Goal: Transaction & Acquisition: Purchase product/service

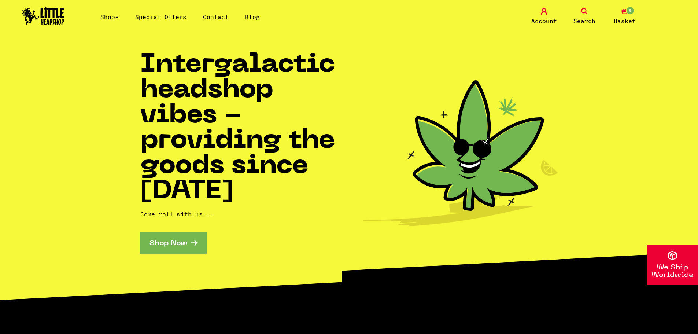
click at [189, 239] on link "Shop Now" at bounding box center [173, 243] width 66 height 22
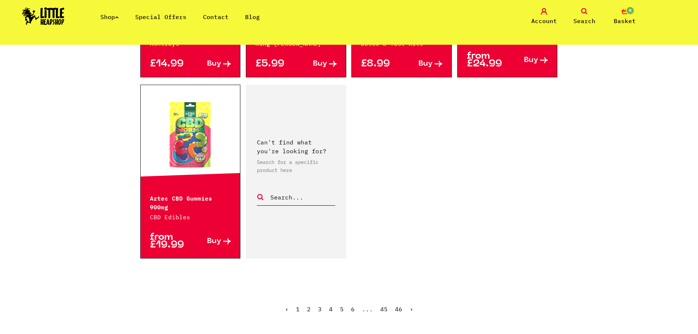
scroll to position [1136, 0]
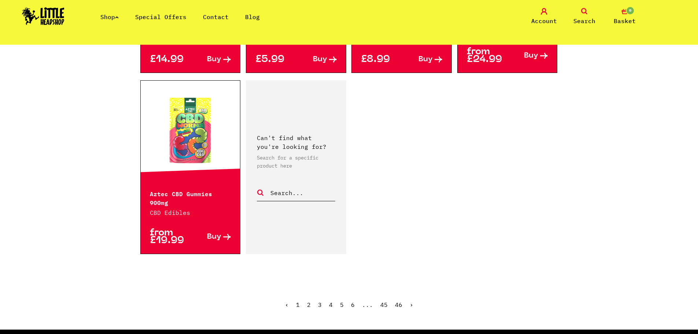
click at [307, 301] on link "2" at bounding box center [309, 304] width 4 height 7
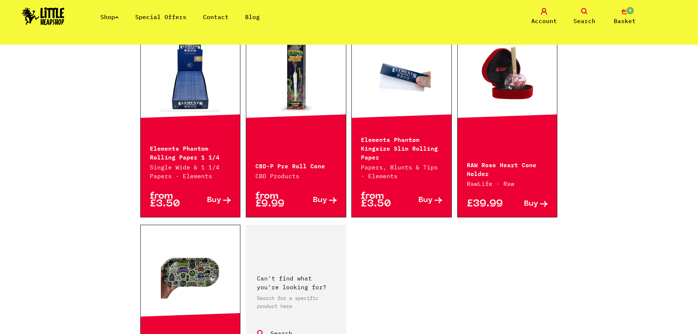
scroll to position [1099, 0]
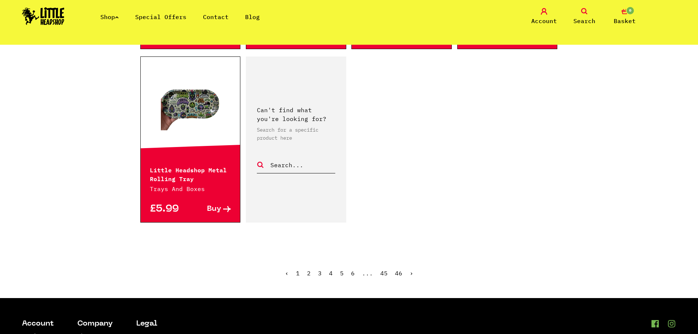
click at [309, 271] on span "2" at bounding box center [309, 272] width 4 height 7
click at [410, 273] on link "›" at bounding box center [412, 272] width 4 height 7
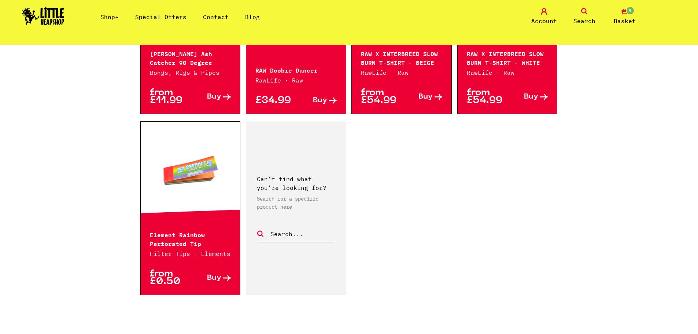
scroll to position [1099, 0]
